Goal: Task Accomplishment & Management: Complete application form

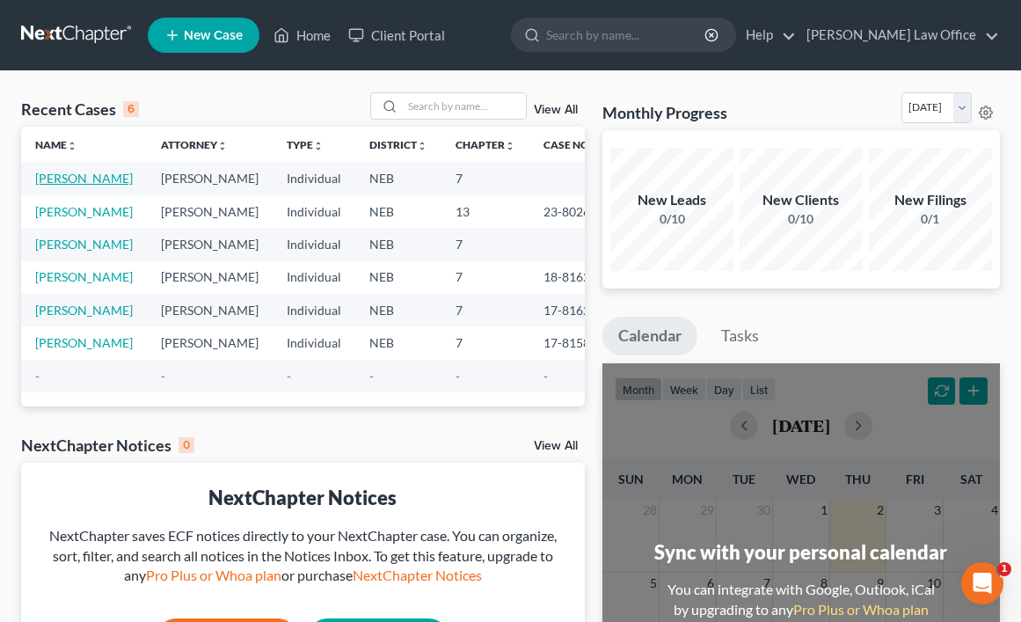
click at [55, 176] on link "[PERSON_NAME]" at bounding box center [84, 178] width 98 height 15
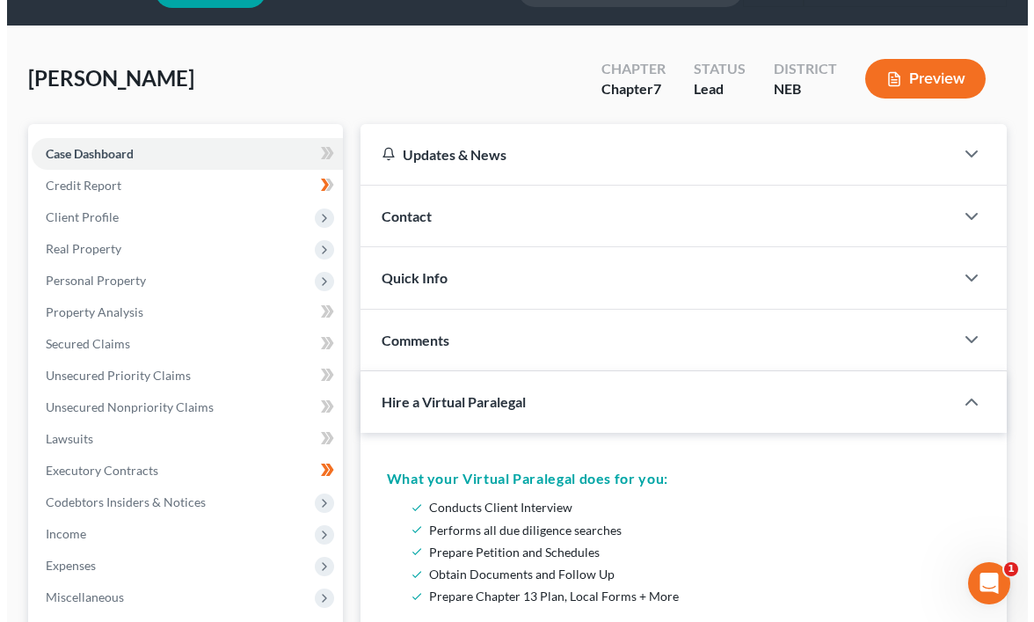
scroll to position [88, 0]
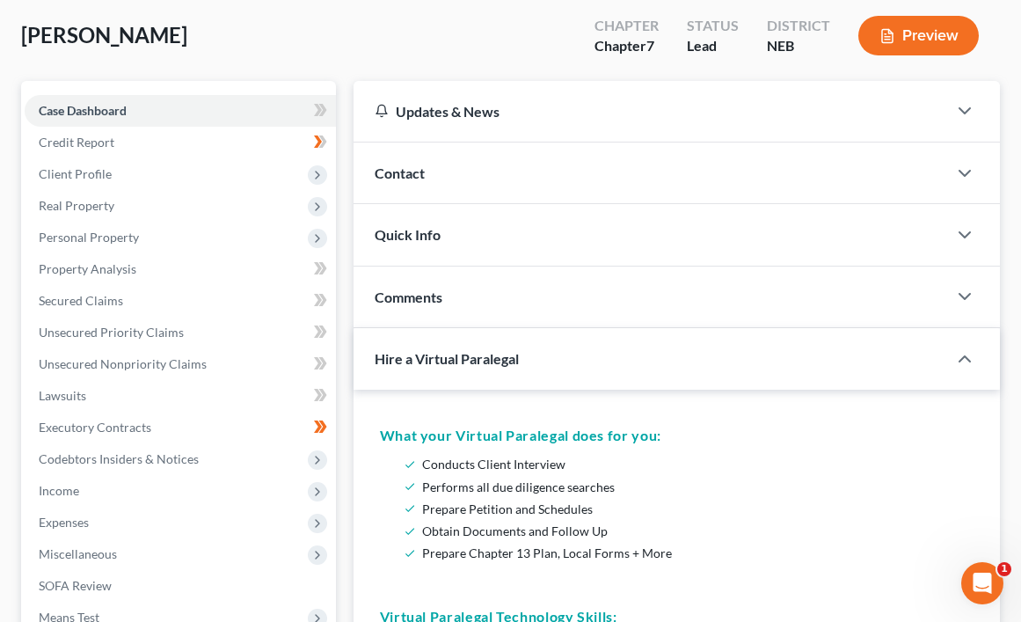
click at [925, 39] on button "Preview" at bounding box center [918, 36] width 120 height 40
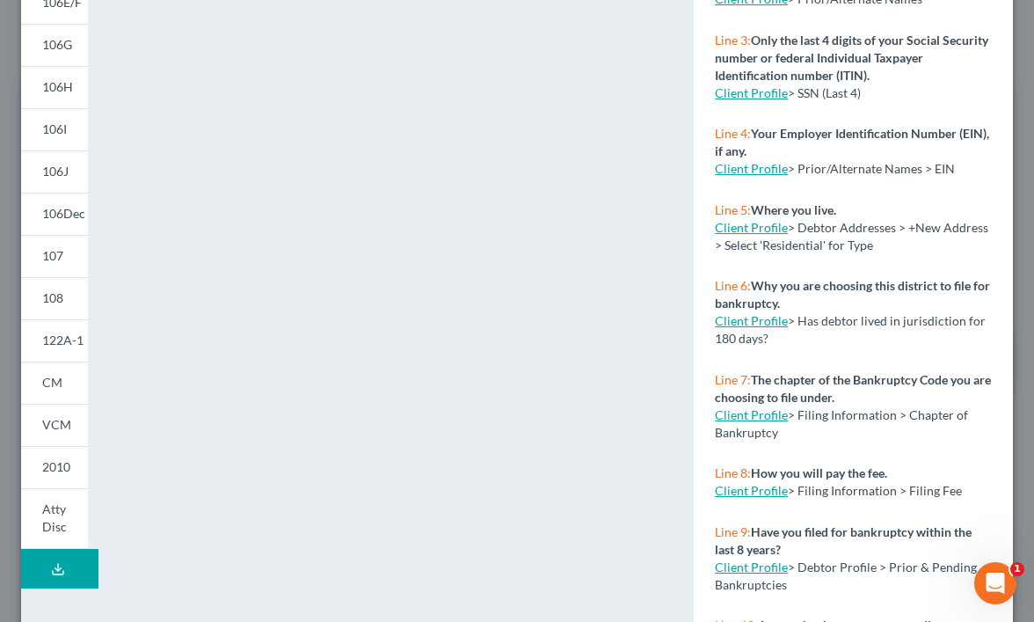
scroll to position [370, 0]
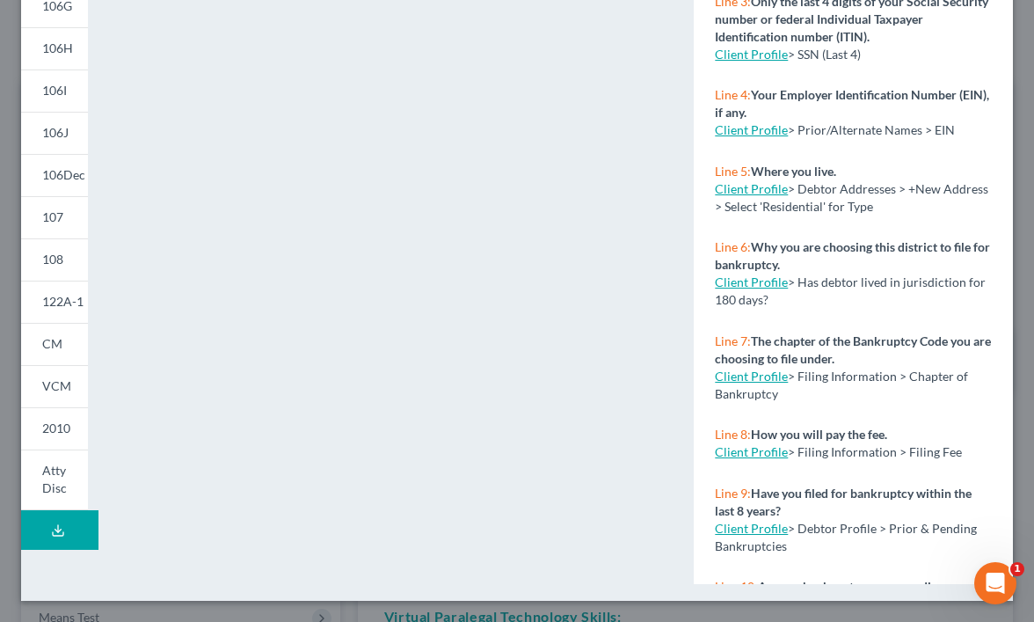
click at [63, 537] on icon at bounding box center [58, 530] width 14 height 14
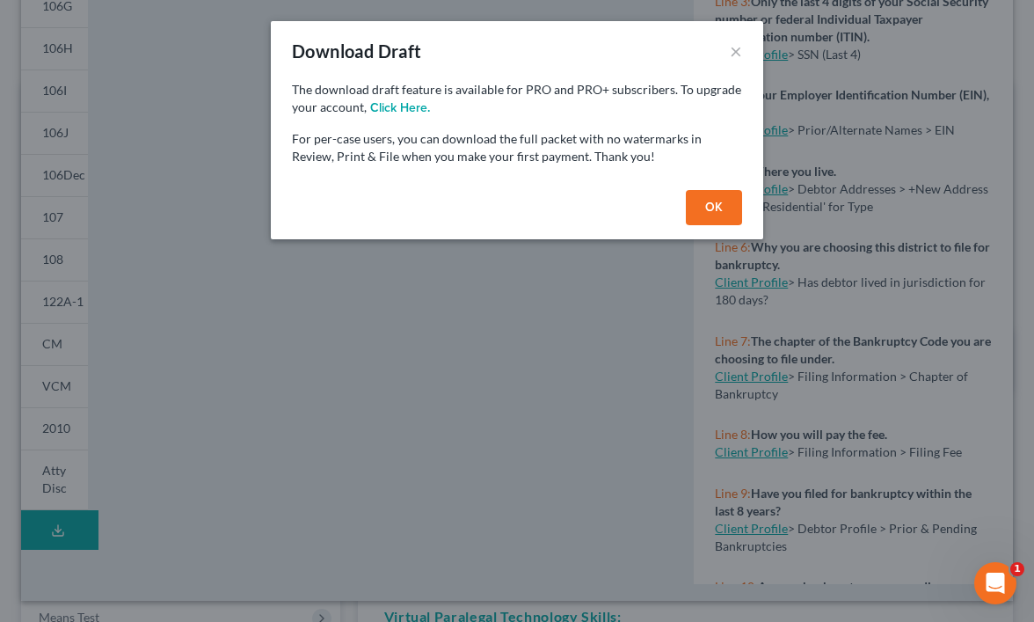
click at [712, 208] on button "OK" at bounding box center [714, 207] width 56 height 35
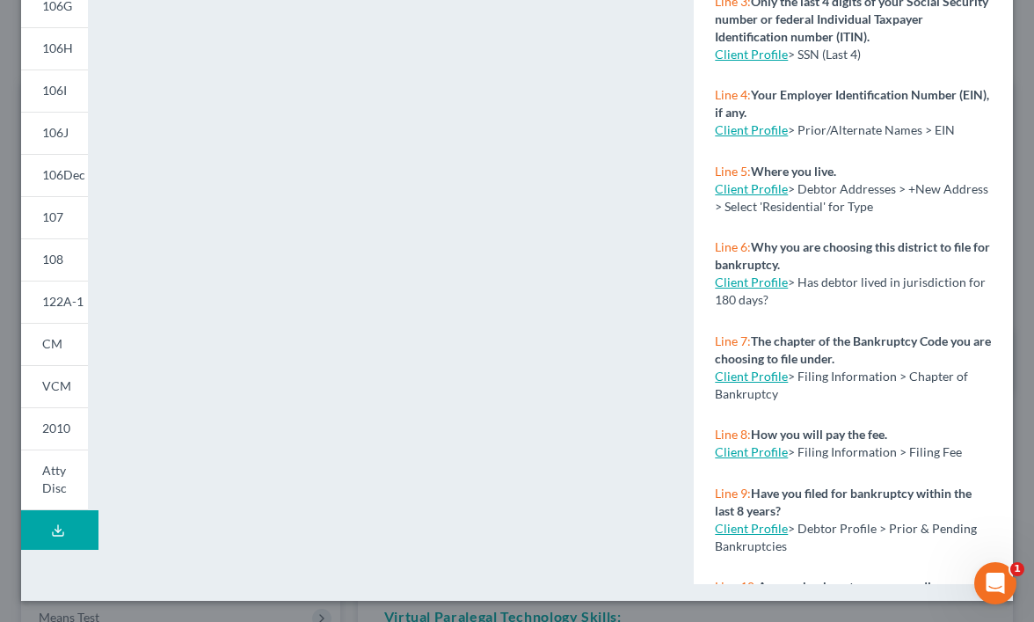
click at [55, 537] on icon at bounding box center [58, 530] width 14 height 14
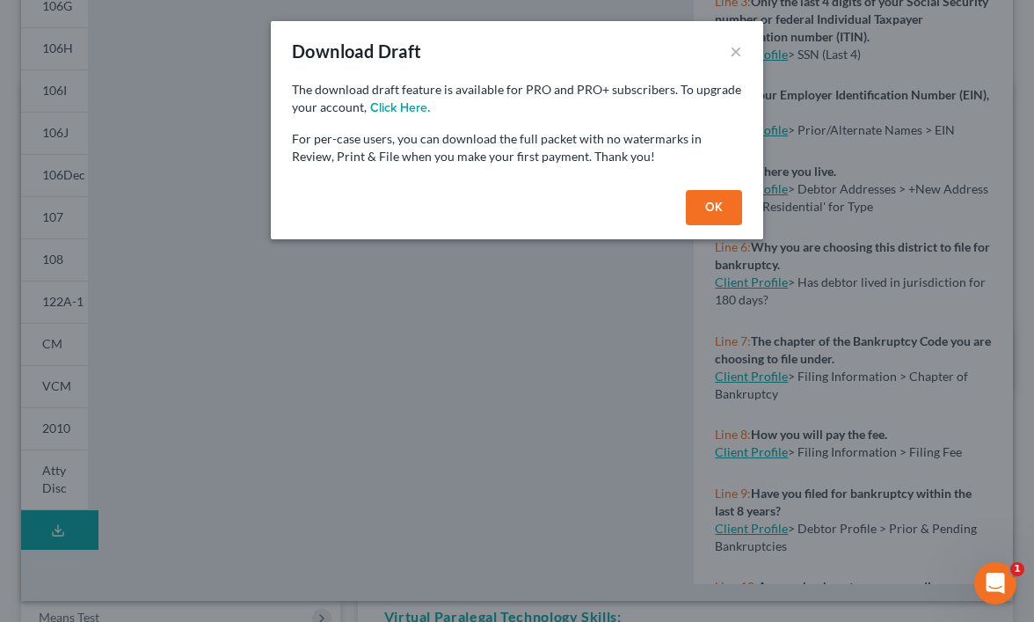
click at [723, 210] on button "OK" at bounding box center [714, 207] width 56 height 35
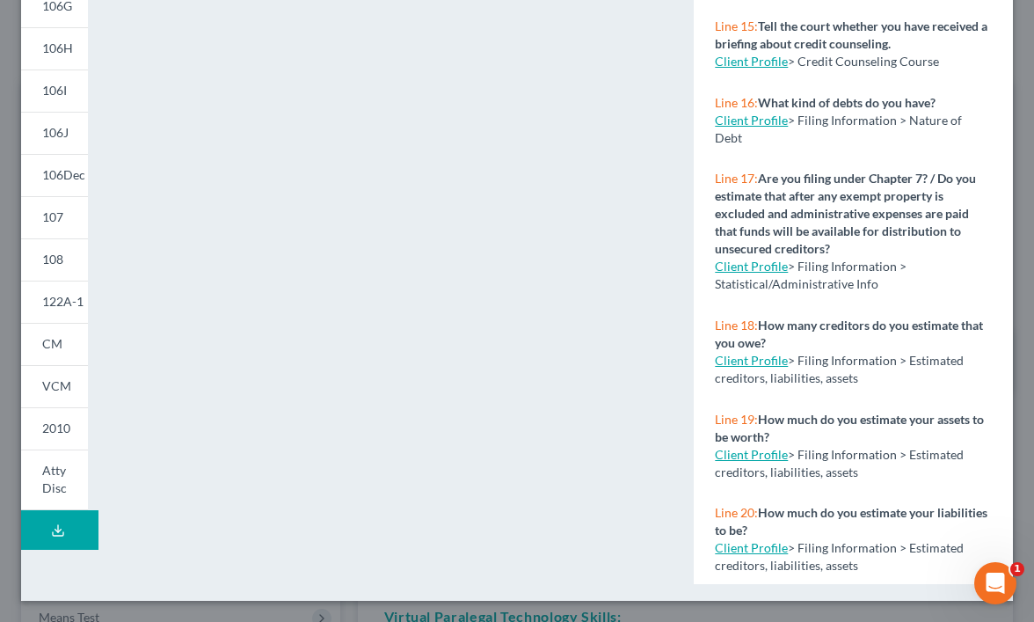
scroll to position [1171, 0]
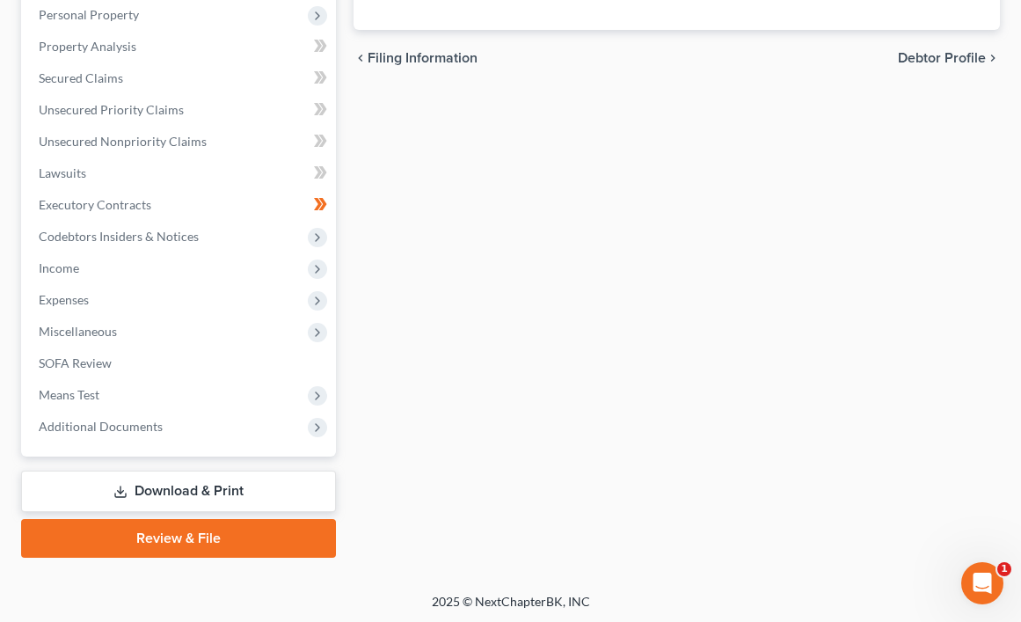
scroll to position [503, 0]
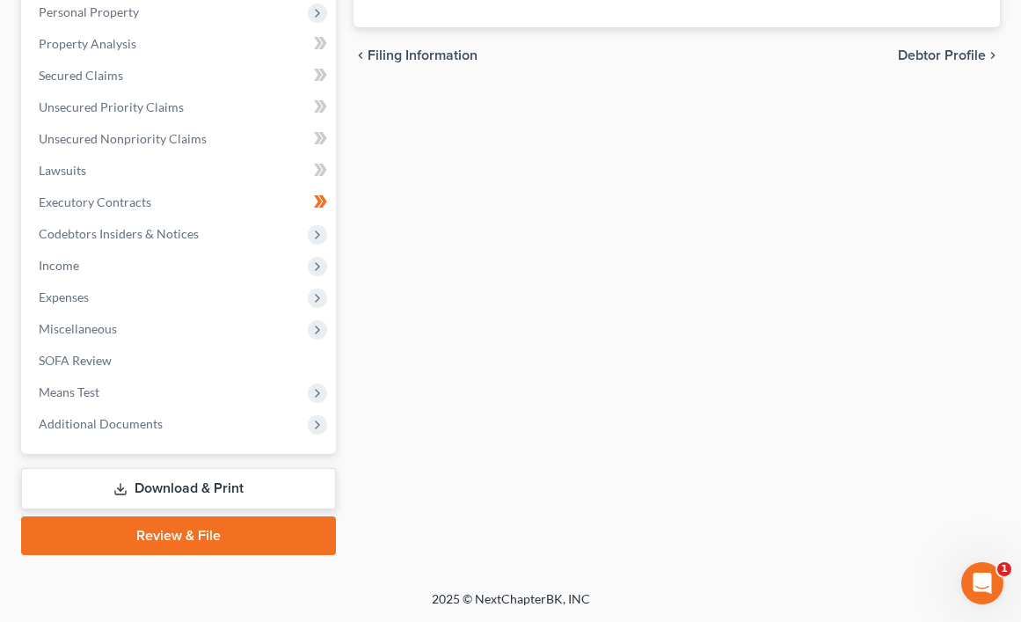
click at [237, 528] on link "Review & File" at bounding box center [178, 535] width 315 height 39
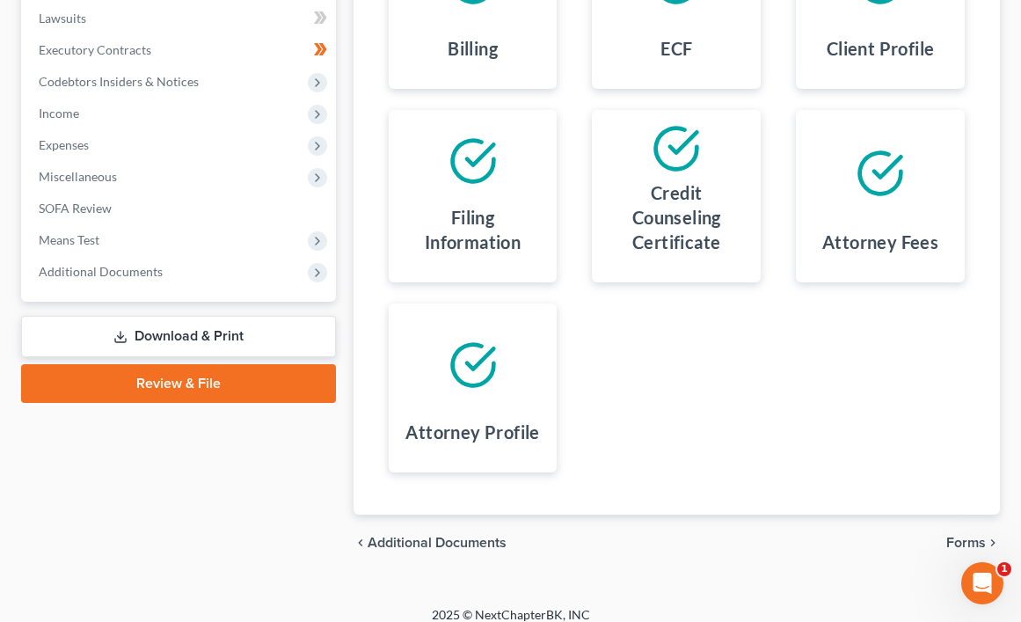
scroll to position [481, 0]
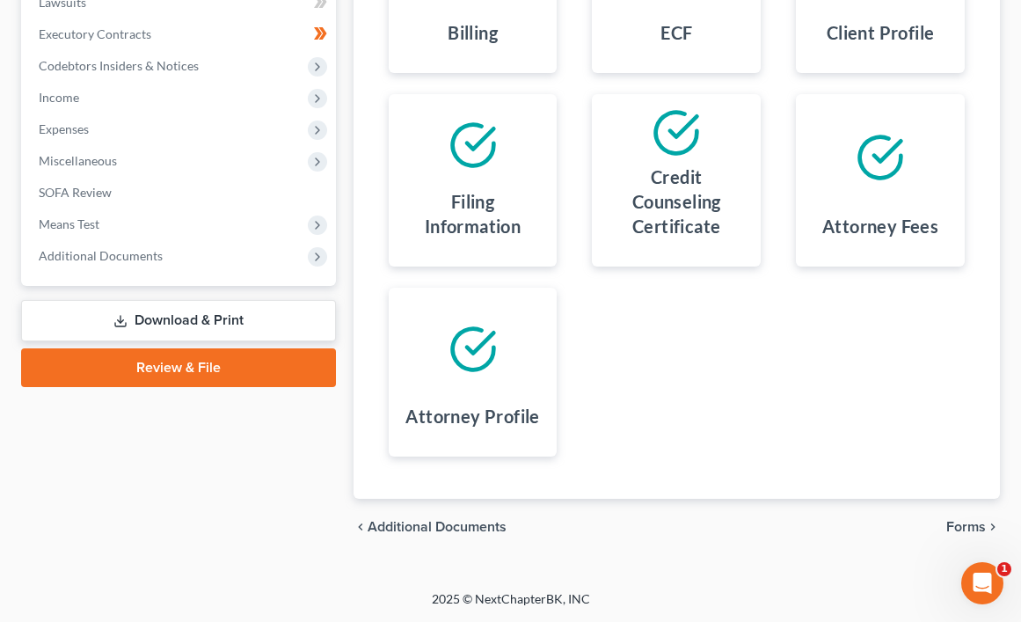
click at [263, 370] on link "Review & File" at bounding box center [178, 367] width 315 height 39
click at [233, 355] on link "Review & File" at bounding box center [178, 367] width 315 height 39
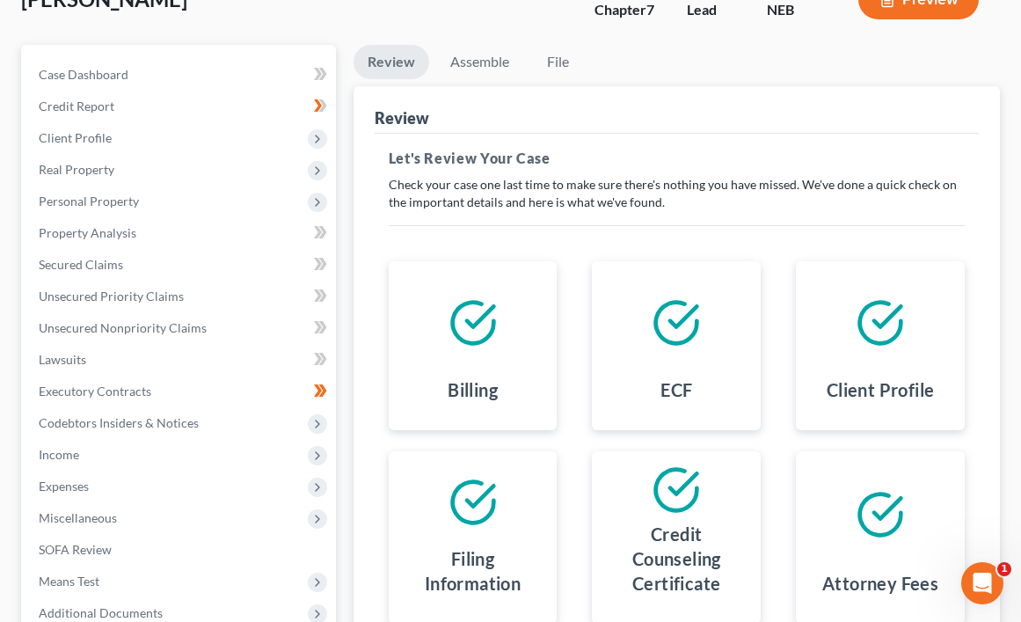
scroll to position [0, 0]
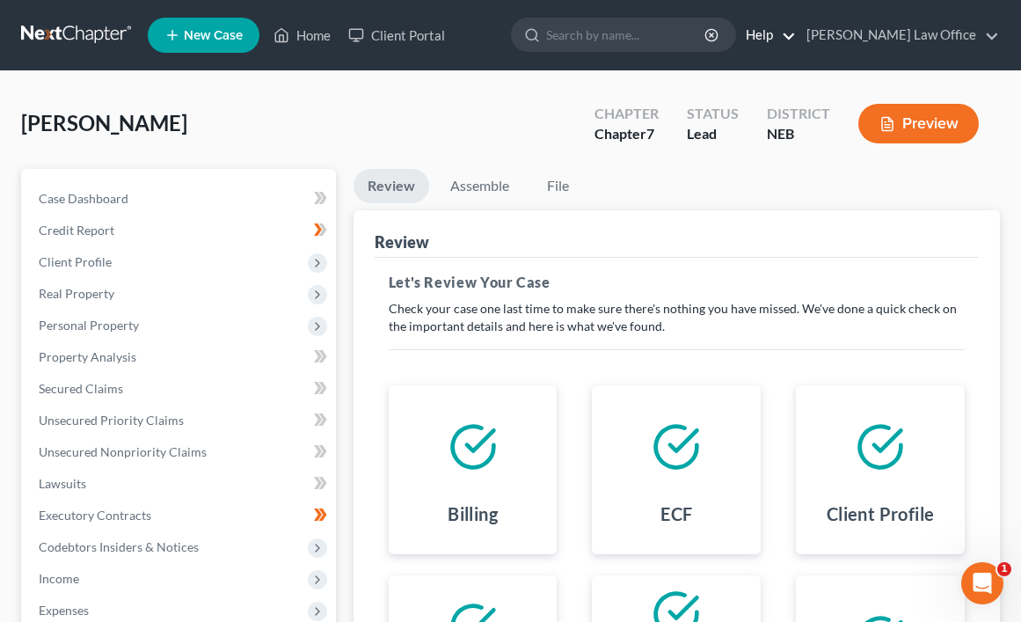
click at [796, 36] on link "Help" at bounding box center [766, 35] width 59 height 32
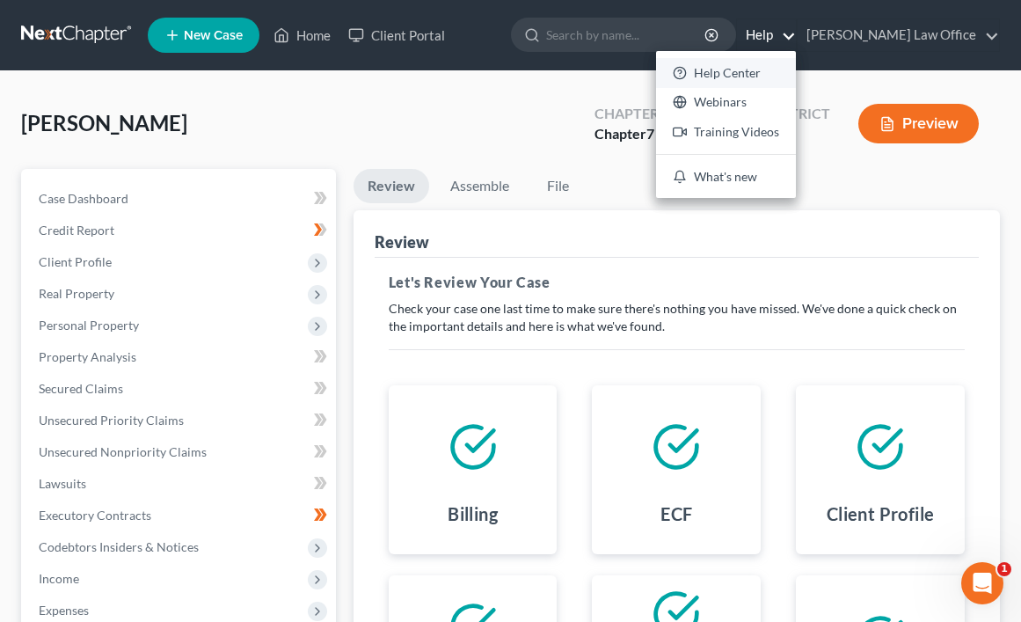
click at [796, 71] on link "Help Center" at bounding box center [726, 73] width 140 height 30
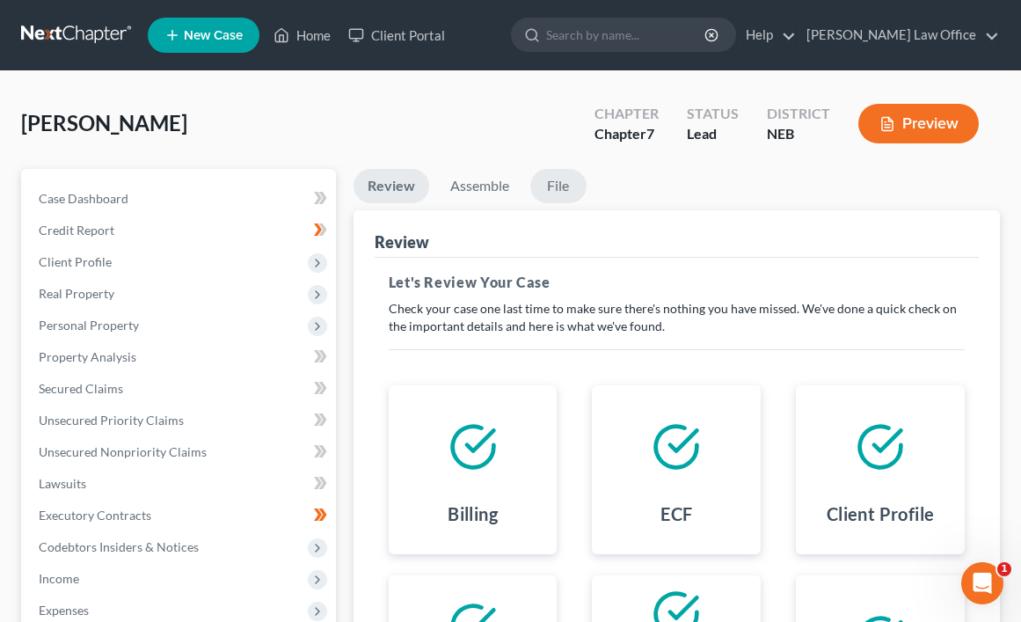
click at [563, 185] on link "File" at bounding box center [558, 186] width 56 height 34
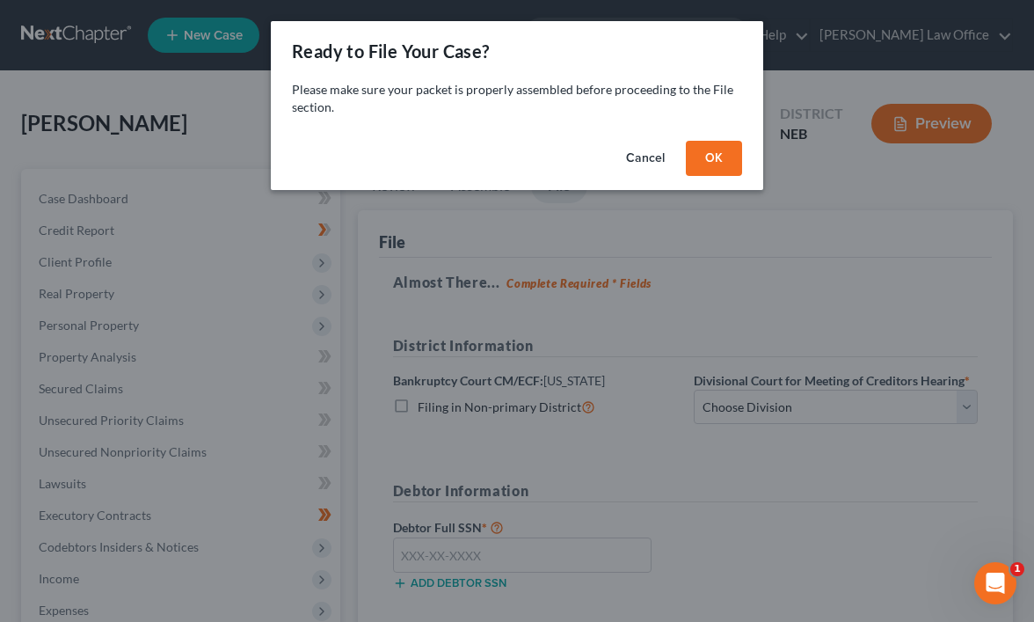
click at [704, 162] on button "OK" at bounding box center [714, 158] width 56 height 35
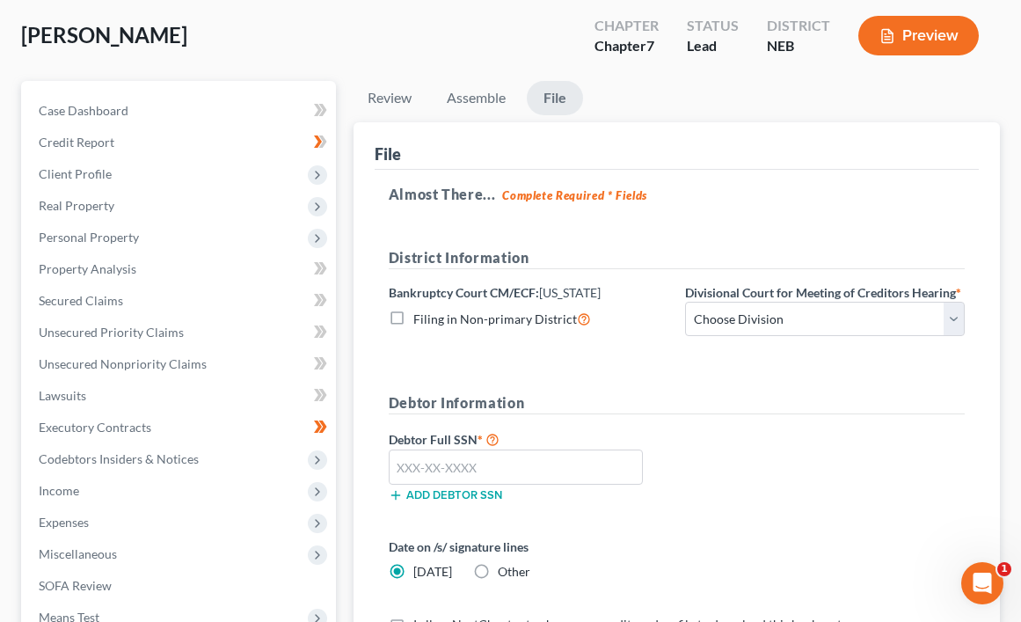
scroll to position [313, 0]
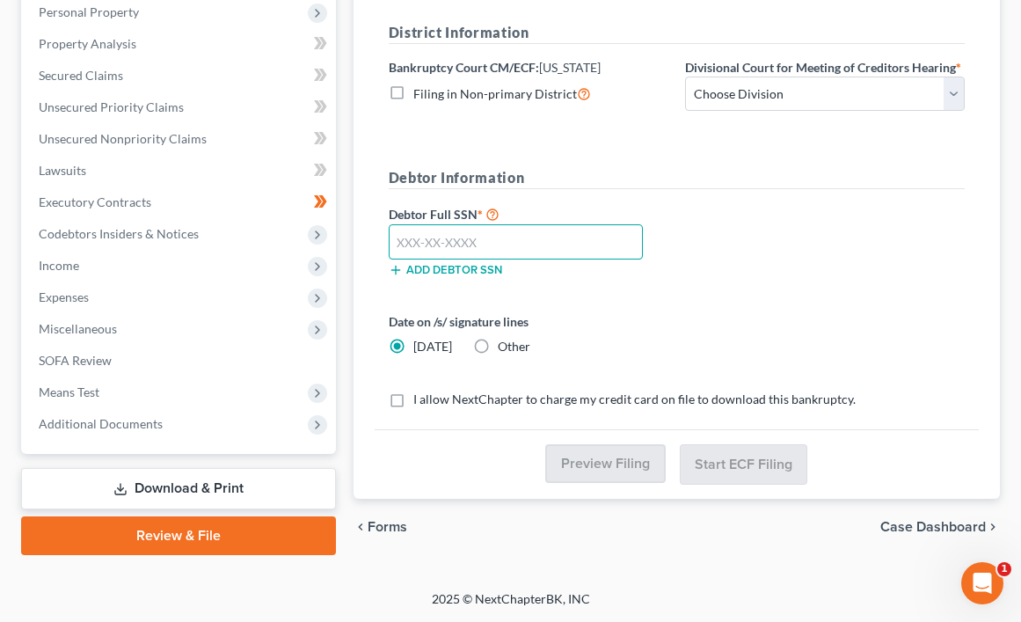
click at [479, 242] on input "text" at bounding box center [516, 241] width 255 height 35
type input "506-80-3920"
click at [413, 399] on label "I allow NextChapter to charge my credit card on file to download this bankruptc…" at bounding box center [634, 399] width 442 height 18
click at [420, 399] on input "I allow NextChapter to charge my credit card on file to download this bankruptc…" at bounding box center [425, 395] width 11 height 11
click at [413, 404] on label "I allow NextChapter to charge my credit card on file to download this bankruptc…" at bounding box center [634, 399] width 442 height 18
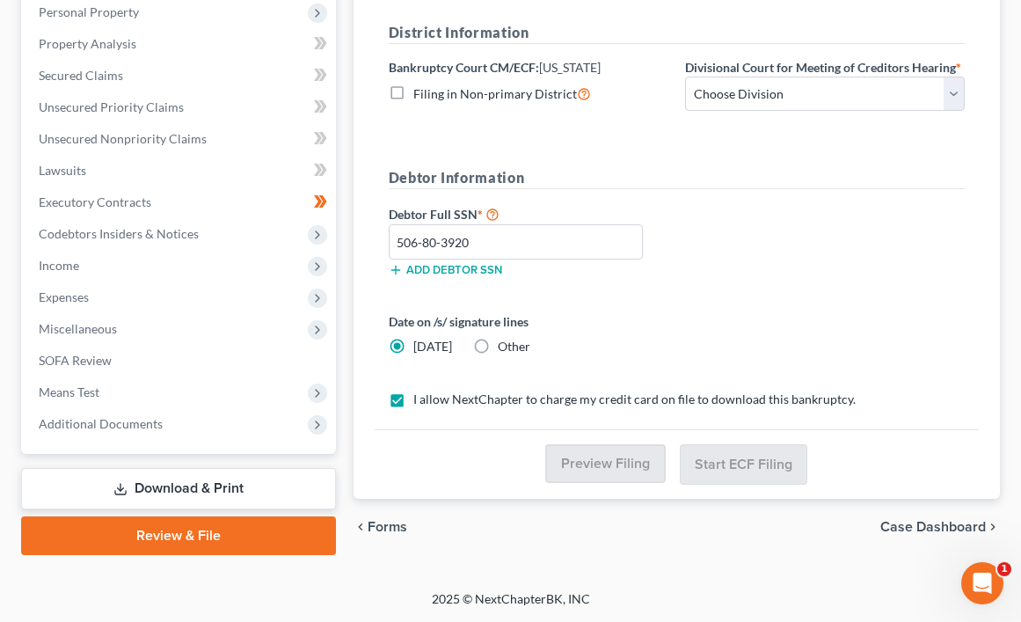
click at [420, 402] on input "I allow NextChapter to charge my credit card on file to download this bankruptc…" at bounding box center [425, 395] width 11 height 11
checkbox input "false"
click at [954, 100] on select "Choose Division Lincoln Omaha" at bounding box center [825, 94] width 280 height 35
select select "1"
click at [685, 77] on select "Choose Division Lincoln Omaha" at bounding box center [825, 94] width 280 height 35
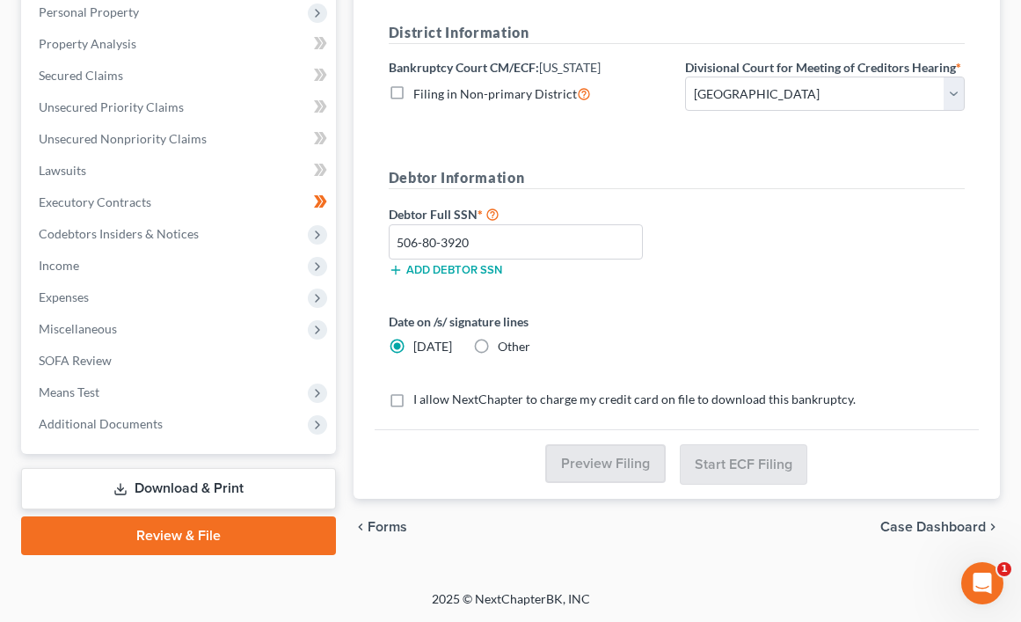
click at [413, 392] on label "I allow NextChapter to charge my credit card on file to download this bankruptc…" at bounding box center [634, 399] width 442 height 18
click at [420, 392] on input "I allow NextChapter to charge my credit card on file to download this bankruptc…" at bounding box center [425, 395] width 11 height 11
checkbox input "true"
click at [191, 494] on link "Download & Print" at bounding box center [178, 488] width 315 height 41
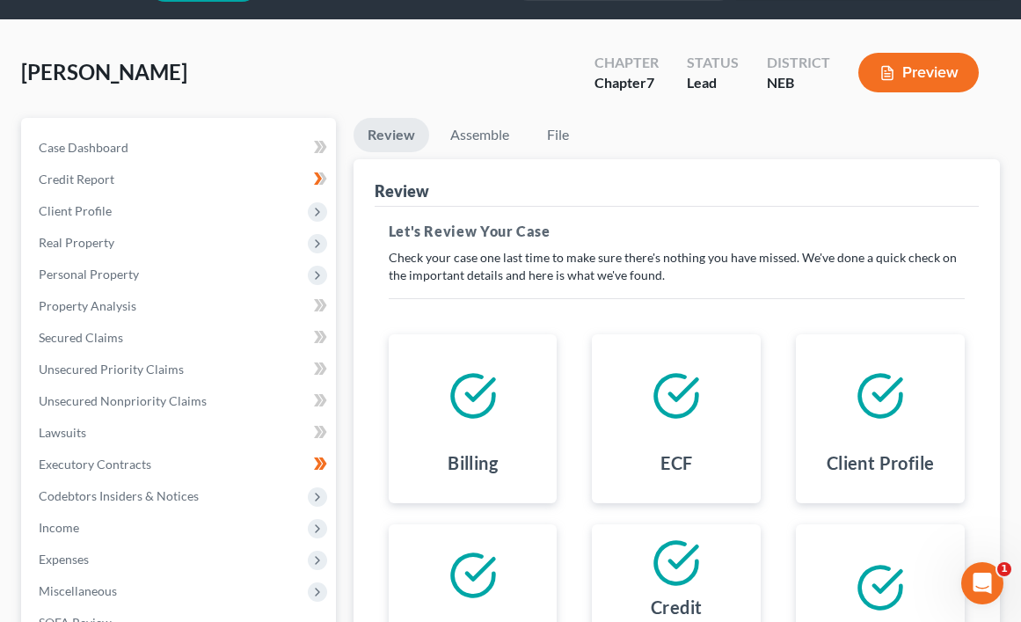
scroll to position [41, 0]
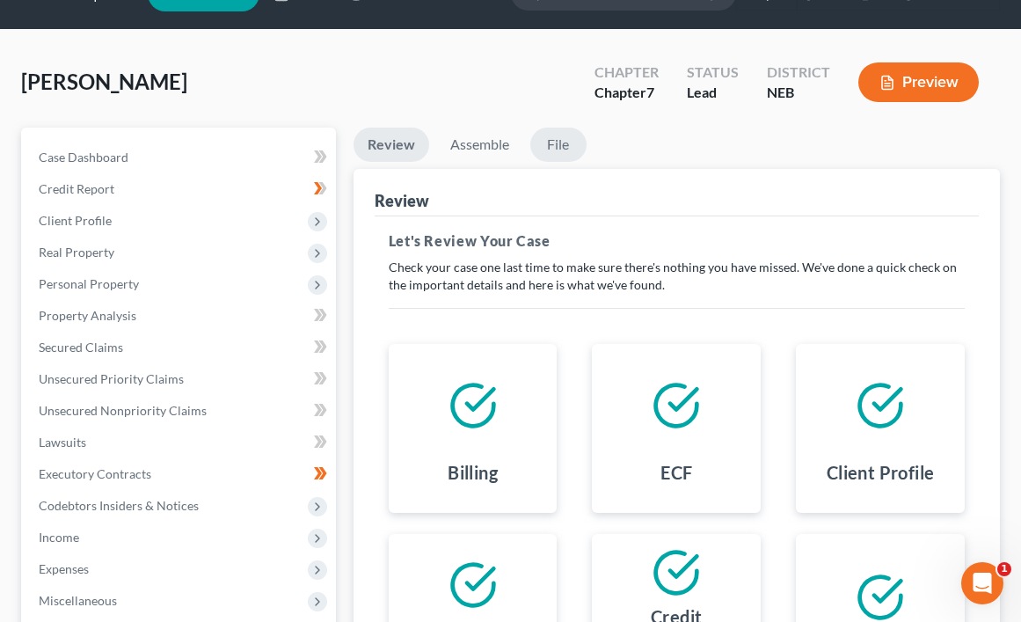
click at [561, 132] on link "File" at bounding box center [558, 145] width 56 height 34
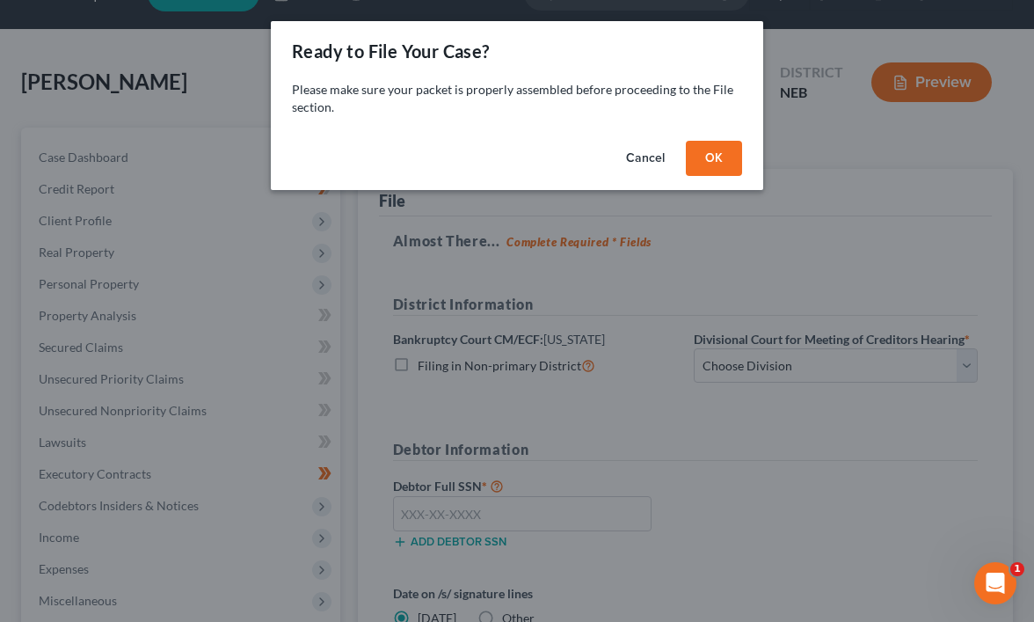
click at [740, 153] on button "OK" at bounding box center [714, 158] width 56 height 35
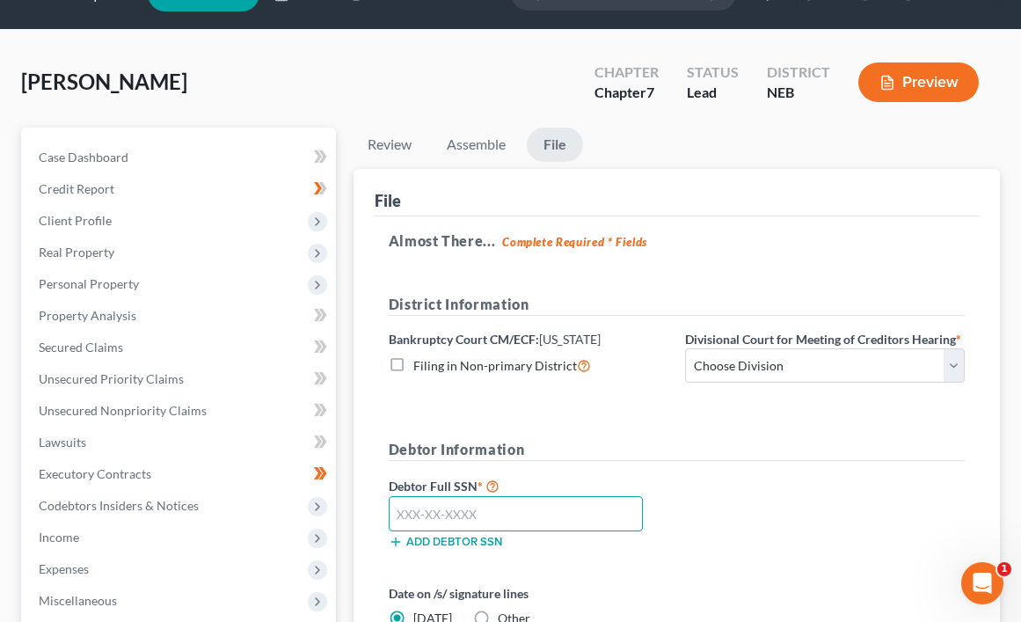
click at [510, 510] on input "text" at bounding box center [516, 513] width 255 height 35
type input "506-80-3920"
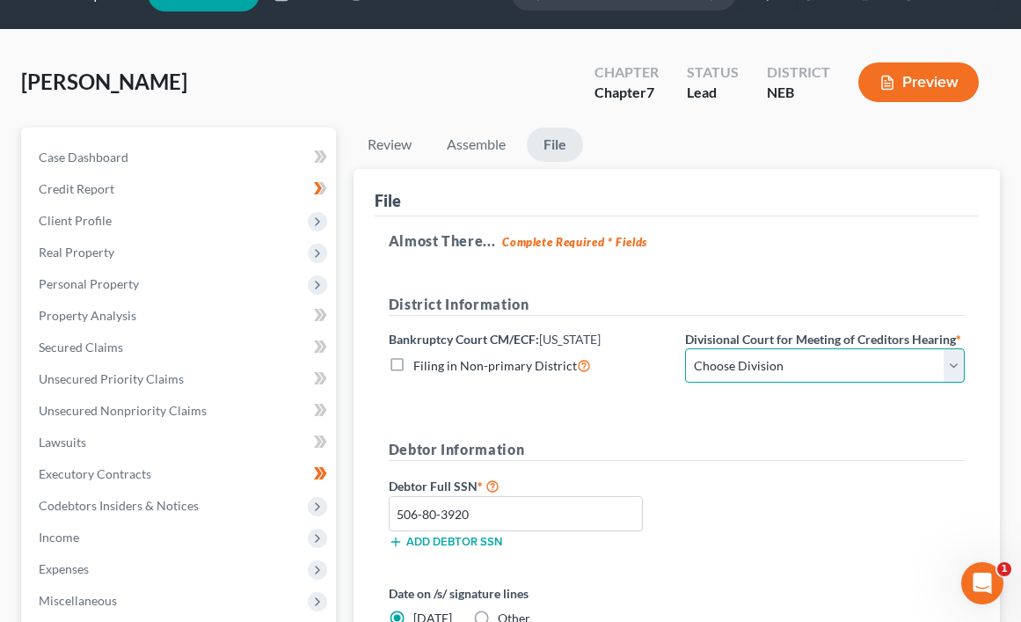
click at [949, 370] on select "Choose Division Lincoln Omaha" at bounding box center [825, 365] width 280 height 35
select select "1"
click at [685, 348] on select "Choose Division Lincoln Omaha" at bounding box center [825, 365] width 280 height 35
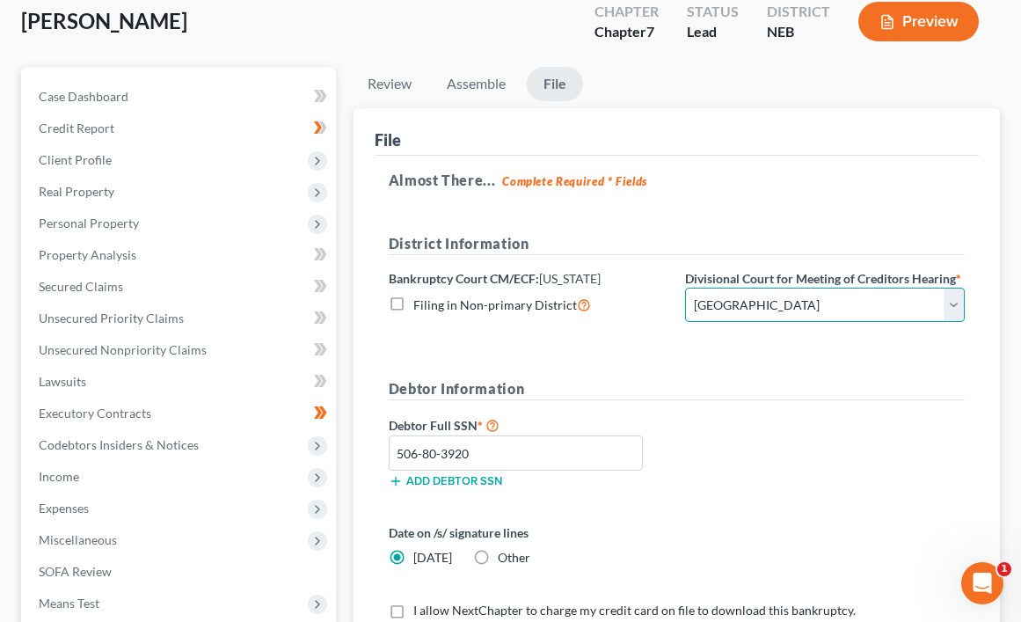
scroll to position [129, 0]
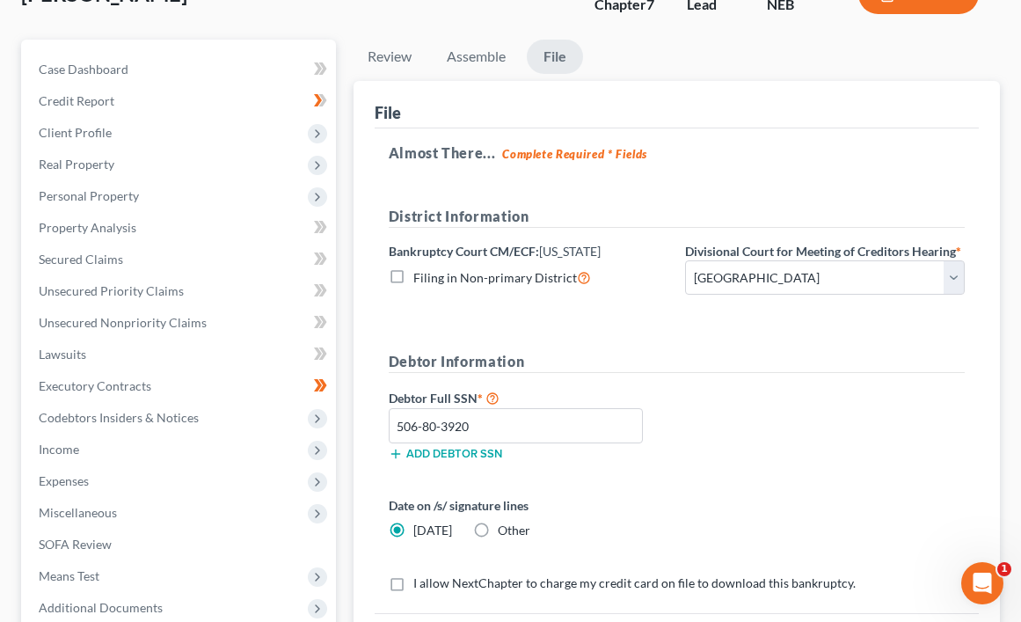
click at [413, 577] on label "I allow NextChapter to charge my credit card on file to download this bankruptc…" at bounding box center [634, 583] width 442 height 18
click at [420, 577] on input "I allow NextChapter to charge my credit card on file to download this bankruptc…" at bounding box center [425, 579] width 11 height 11
checkbox input "true"
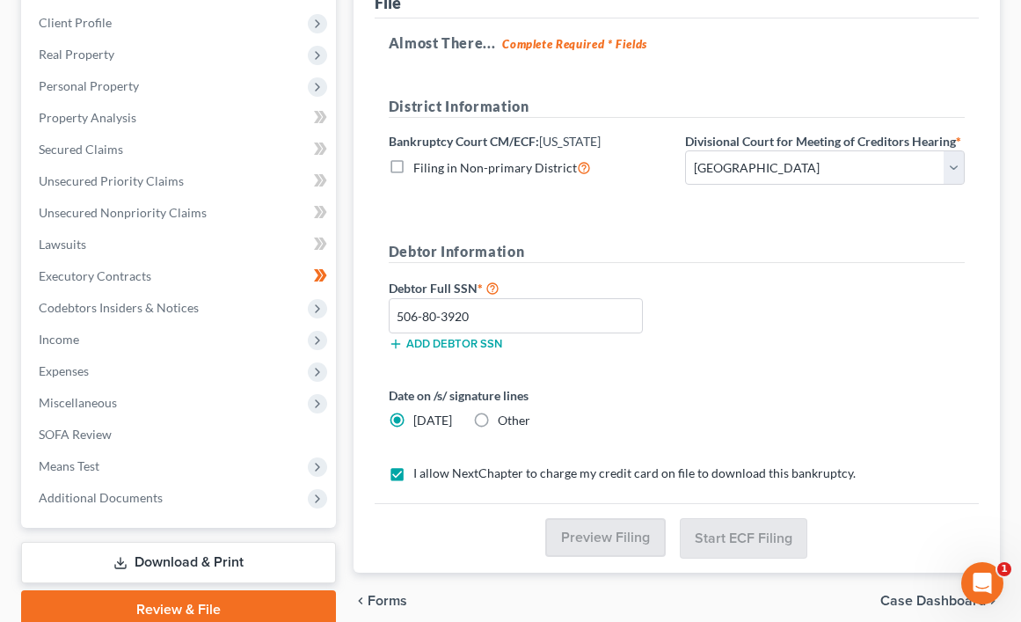
scroll to position [313, 0]
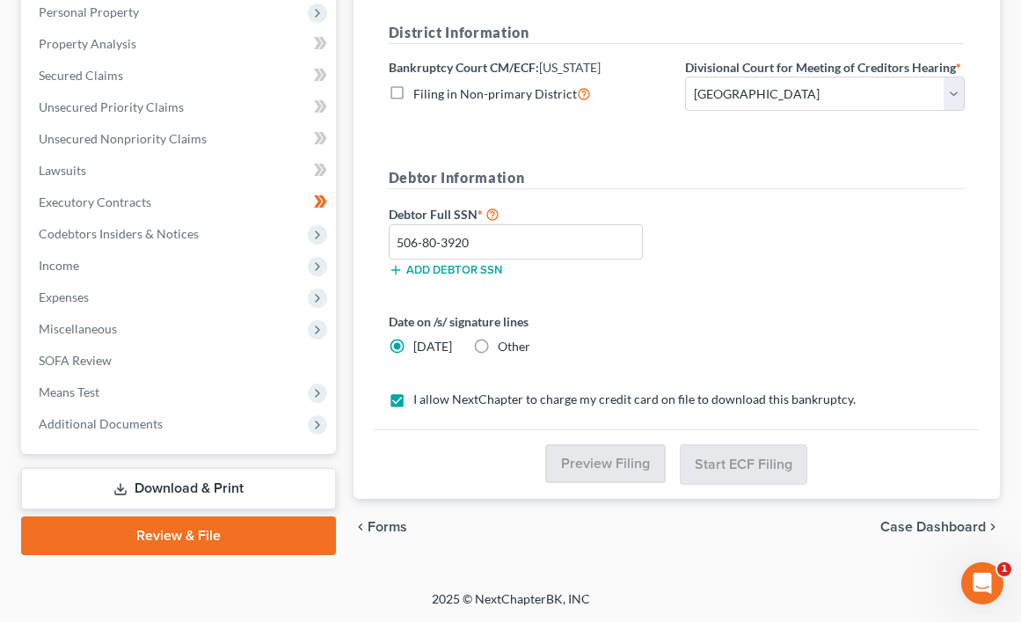
click at [413, 93] on label "Filing in Non-primary District" at bounding box center [502, 94] width 178 height 20
click at [420, 93] on input "Filing in Non-primary District" at bounding box center [425, 89] width 11 height 11
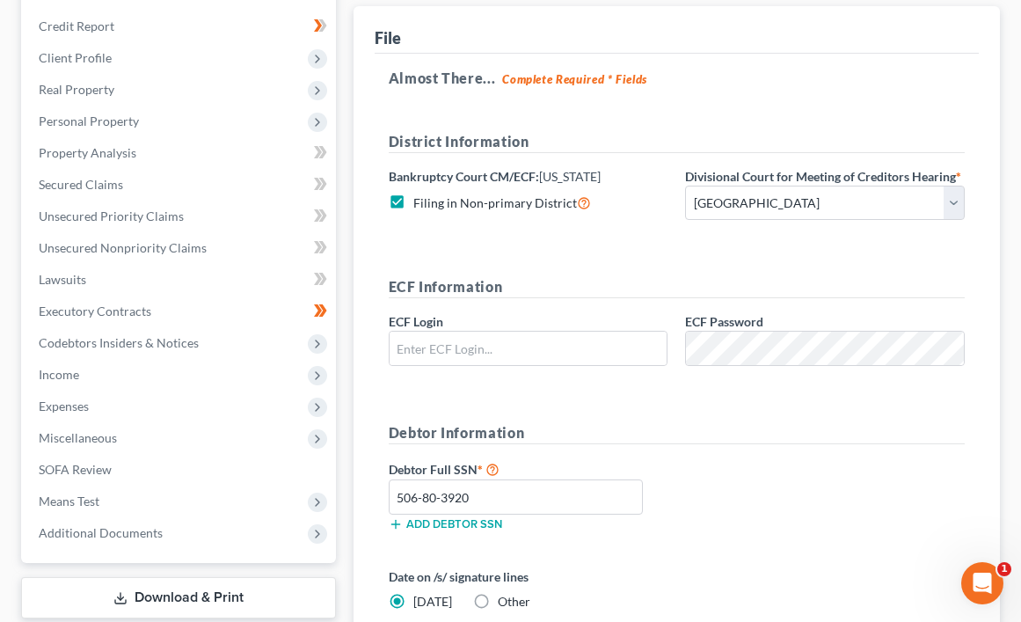
scroll to position [195, 0]
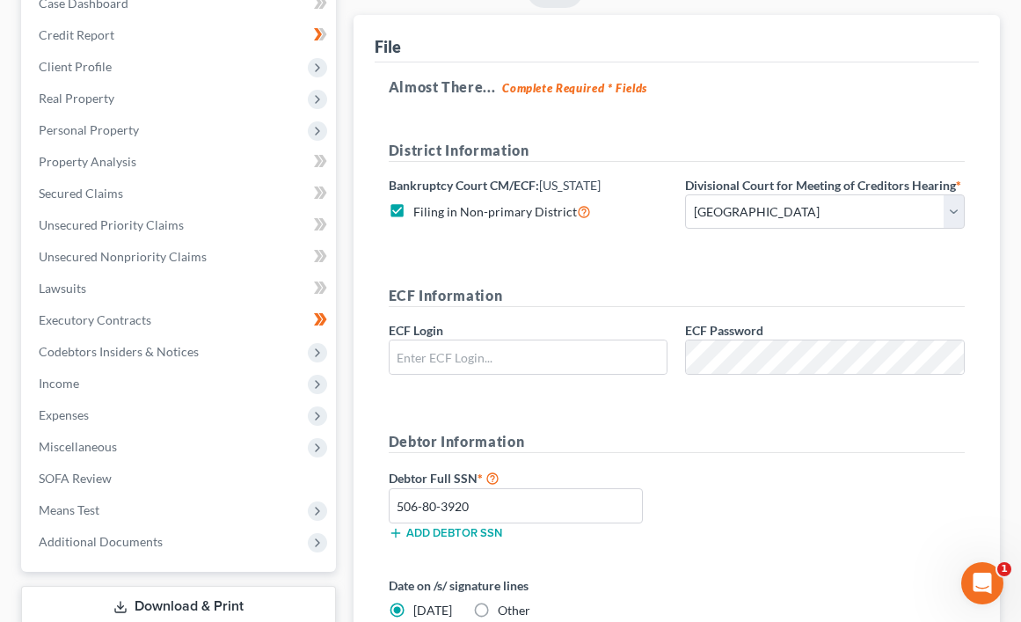
click at [413, 210] on label "Filing in Non-primary District" at bounding box center [502, 211] width 178 height 20
click at [420, 210] on input "Filing in Non-primary District" at bounding box center [425, 206] width 11 height 11
checkbox input "false"
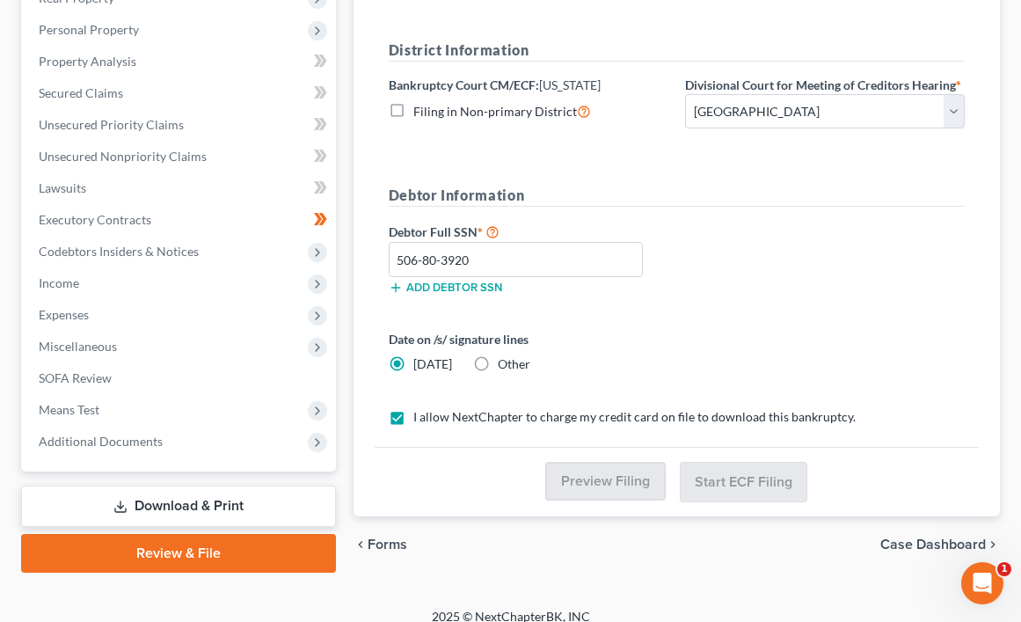
scroll to position [313, 0]
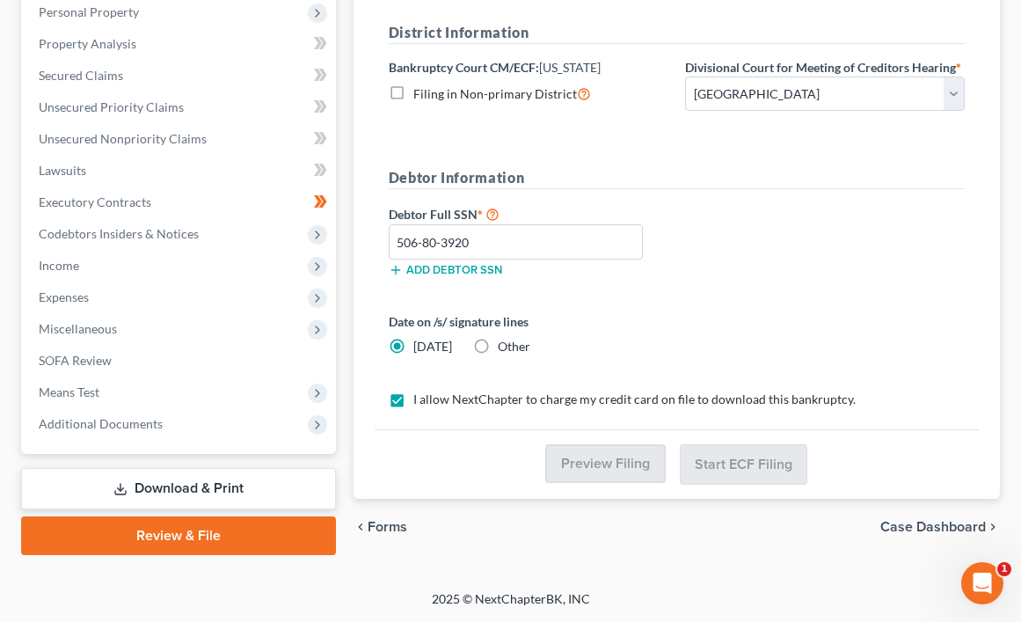
click at [282, 531] on link "Review & File" at bounding box center [178, 535] width 315 height 39
click at [167, 523] on link "Review & File" at bounding box center [178, 535] width 315 height 39
click at [170, 522] on link "Review & File" at bounding box center [178, 535] width 315 height 39
click at [220, 535] on link "Review & File" at bounding box center [178, 535] width 315 height 39
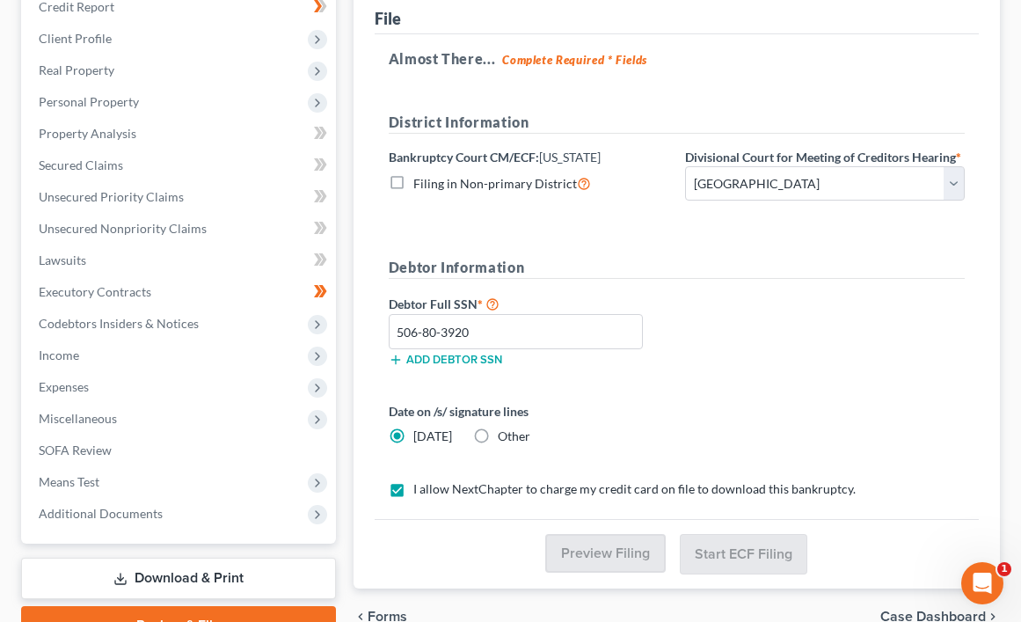
scroll to position [137, 0]
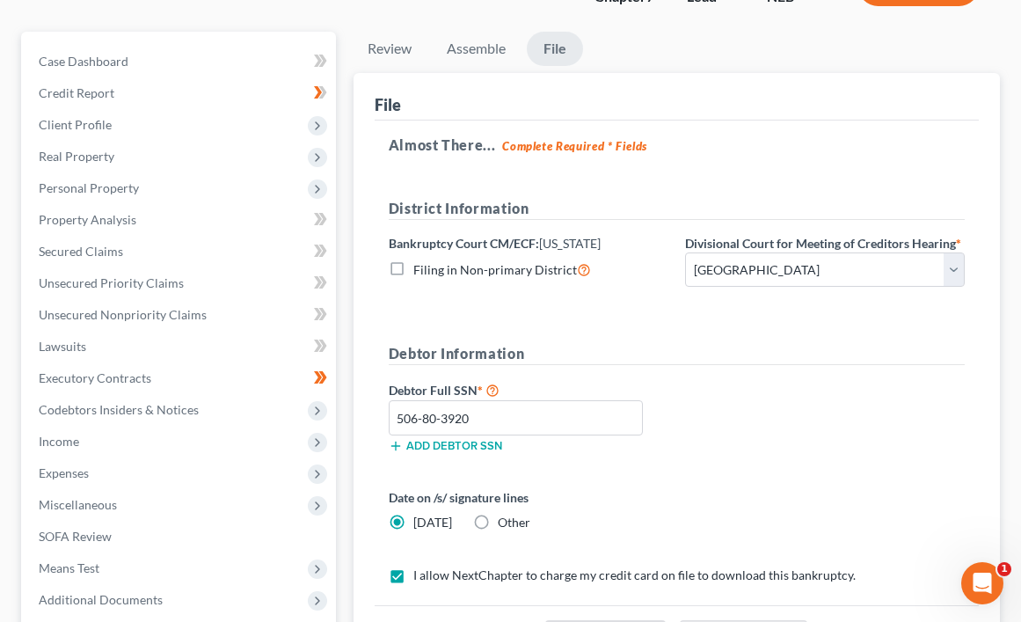
click at [551, 51] on link "File" at bounding box center [555, 49] width 56 height 34
click at [563, 55] on link "File" at bounding box center [555, 49] width 56 height 34
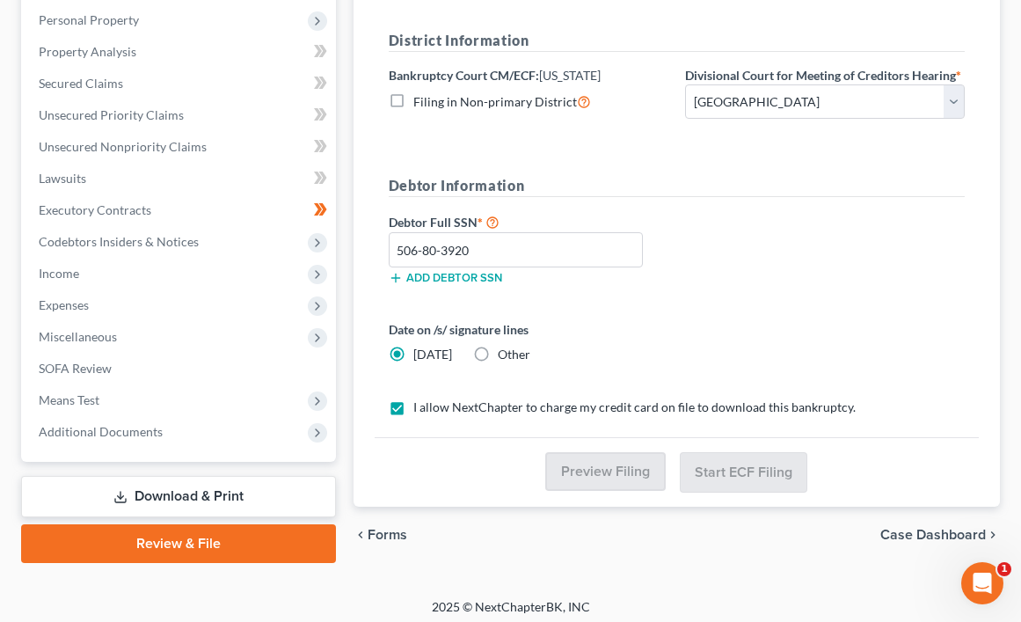
scroll to position [313, 0]
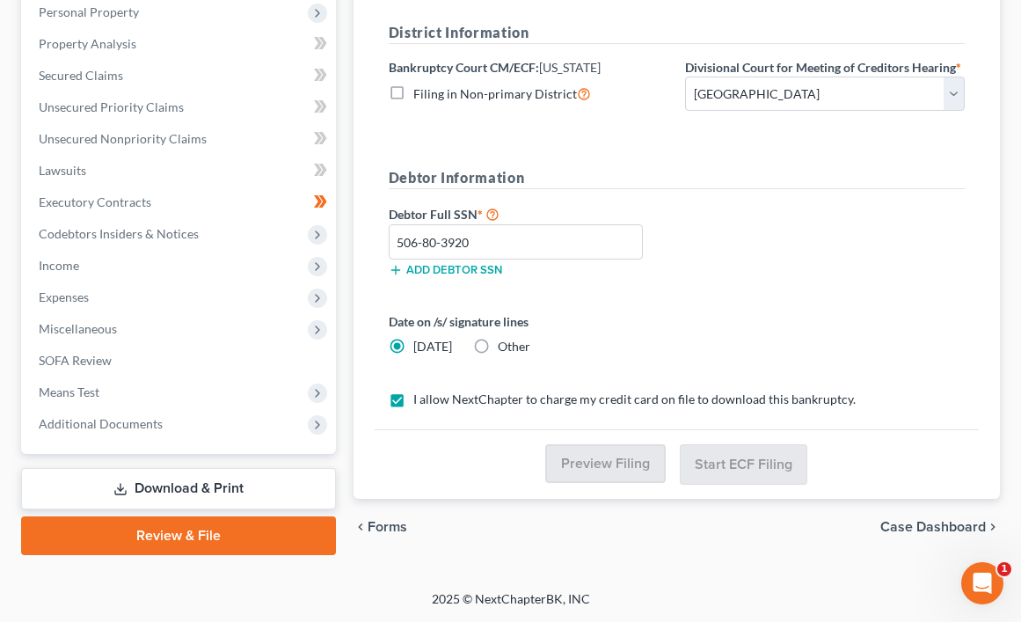
click at [234, 529] on link "Review & File" at bounding box center [178, 535] width 315 height 39
click at [234, 532] on link "Review & File" at bounding box center [178, 535] width 315 height 39
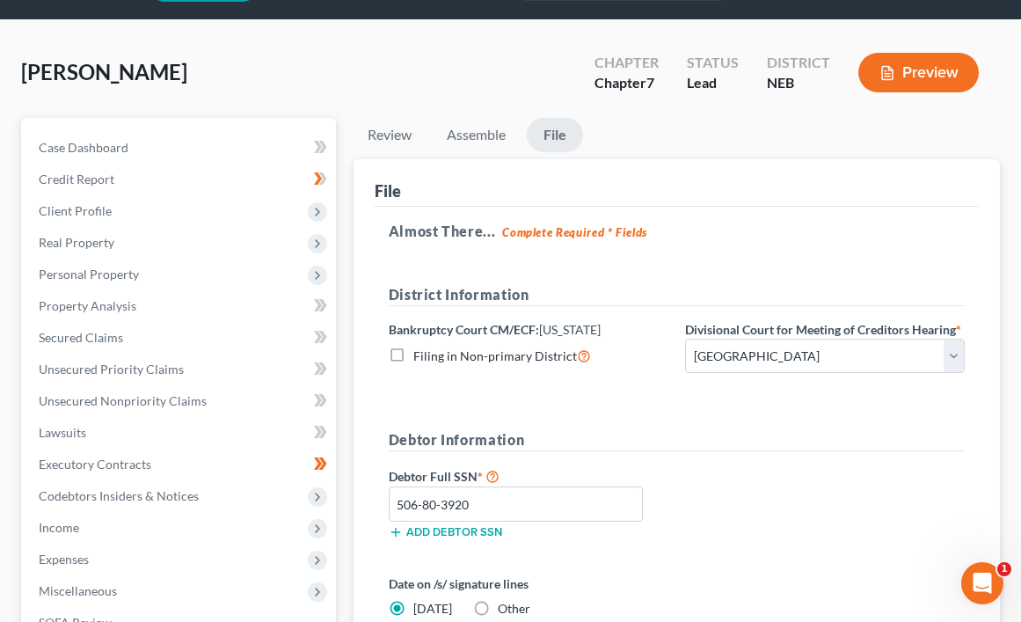
scroll to position [49, 0]
